Goal: Navigation & Orientation: Go to known website

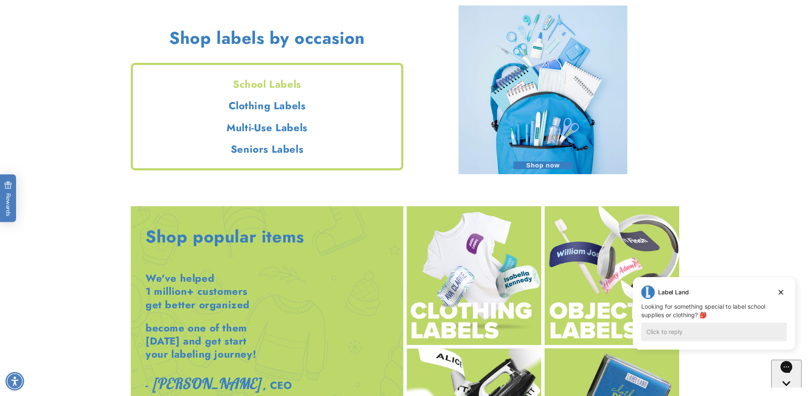
scroll to position [861, 0]
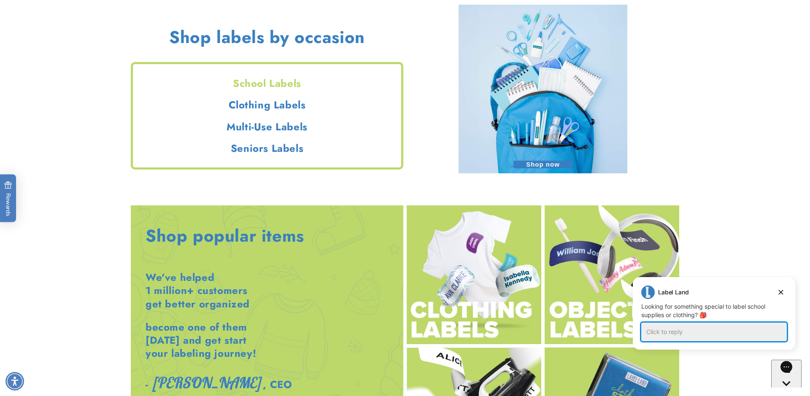
click at [707, 334] on div "Click to reply" at bounding box center [714, 332] width 146 height 19
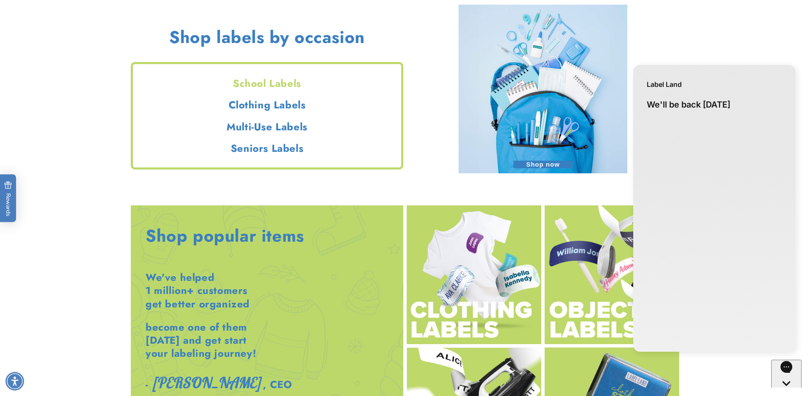
scroll to position [0, 0]
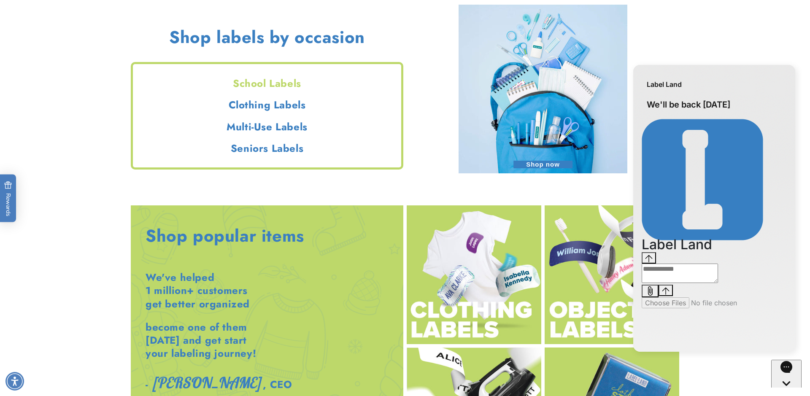
click at [791, 383] on div "Chat with us" at bounding box center [786, 391] width 30 height 63
click at [788, 394] on icon "Gorgias live chat" at bounding box center [786, 398] width 8 height 8
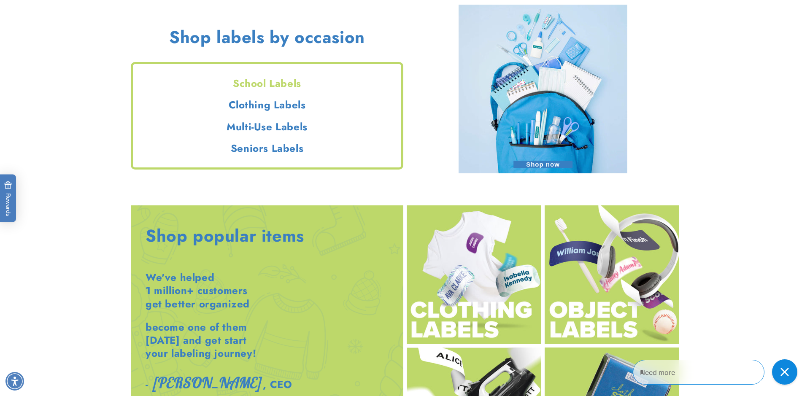
click at [788, 377] on div "Close gorgias live chat" at bounding box center [784, 372] width 17 height 17
click at [791, 370] on h2 "Chat with us" at bounding box center [811, 373] width 40 height 9
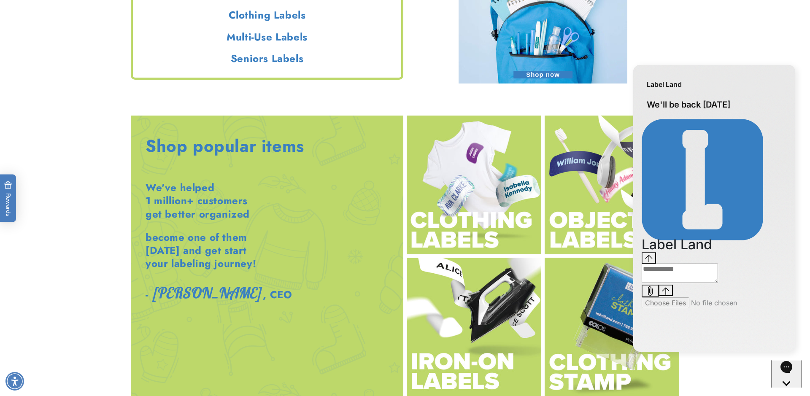
scroll to position [953, 0]
